Goal: Task Accomplishment & Management: Use online tool/utility

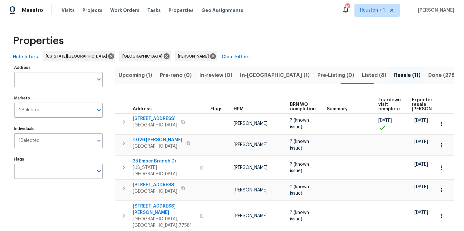
click at [362, 73] on span "Listed (8)" at bounding box center [374, 75] width 24 height 9
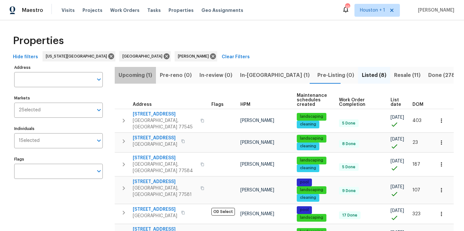
click at [145, 76] on span "Upcoming (1)" at bounding box center [136, 75] width 34 height 9
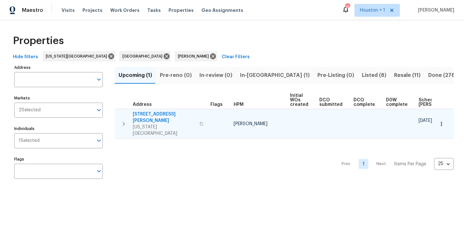
click at [438, 121] on icon "button" at bounding box center [441, 124] width 6 height 6
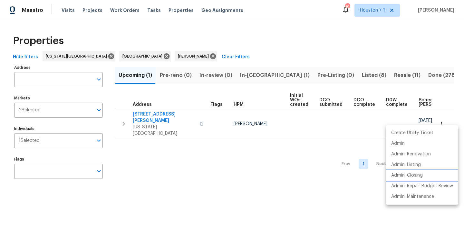
click at [416, 176] on p "Admin: Closing" at bounding box center [407, 175] width 32 height 7
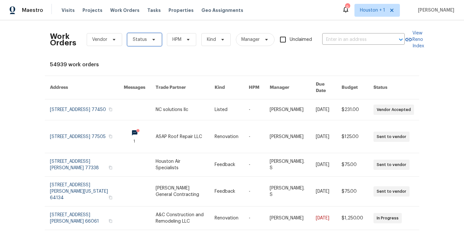
click at [152, 37] on icon at bounding box center [153, 39] width 5 height 5
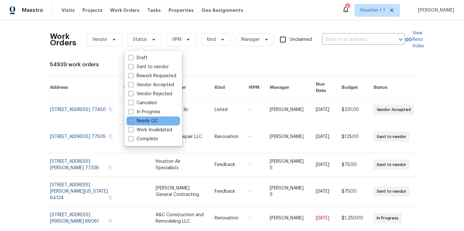
click at [151, 122] on label "Needs QC" at bounding box center [143, 121] width 30 height 6
click at [132, 122] on input "Needs QC" at bounding box center [130, 120] width 4 height 4
checkbox input "true"
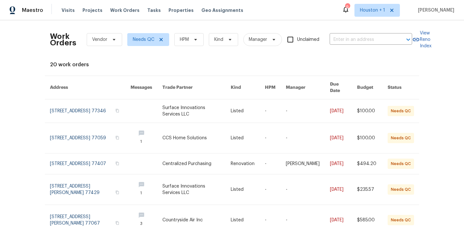
click at [189, 31] on div "Work Orders Vendor Needs QC HPM Kind Manager Unclaimed ​" at bounding box center [231, 39] width 362 height 28
click at [194, 41] on icon at bounding box center [195, 39] width 5 height 5
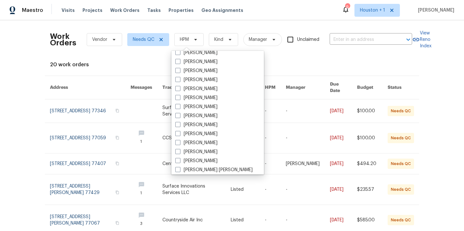
scroll to position [206, 0]
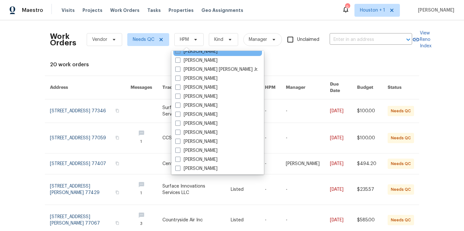
click at [201, 53] on label "[PERSON_NAME]" at bounding box center [196, 51] width 42 height 6
click at [179, 53] on input "[PERSON_NAME]" at bounding box center [177, 50] width 4 height 4
checkbox input "true"
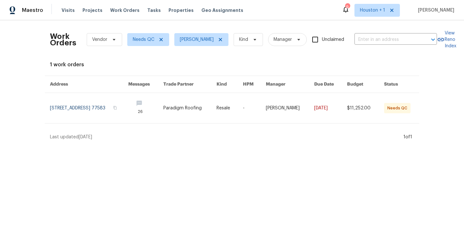
scroll to position [202, 0]
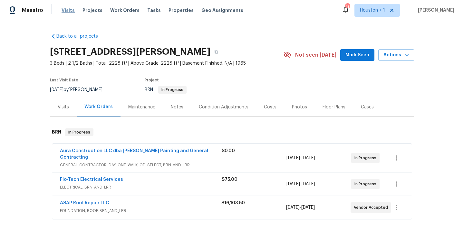
click at [64, 7] on span "Visits" at bounding box center [68, 10] width 13 height 6
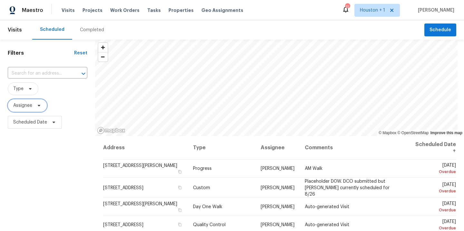
click at [31, 105] on span "Assignee" at bounding box center [22, 105] width 19 height 6
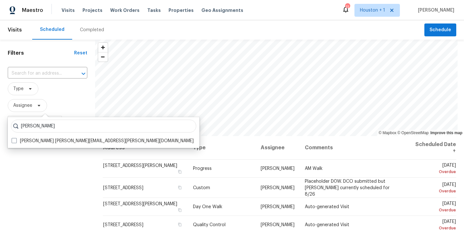
type input "[PERSON_NAME]"
click at [61, 143] on label "[PERSON_NAME] [PERSON_NAME][EMAIL_ADDRESS][PERSON_NAME][DOMAIN_NAME]" at bounding box center [103, 141] width 182 height 6
click at [16, 142] on input "[PERSON_NAME] [PERSON_NAME][EMAIL_ADDRESS][PERSON_NAME][DOMAIN_NAME]" at bounding box center [14, 140] width 4 height 4
checkbox input "true"
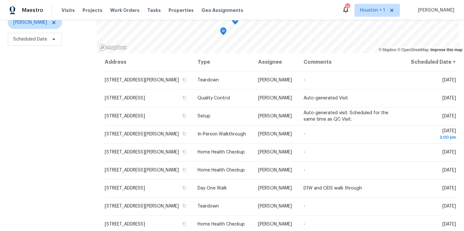
scroll to position [84, 0]
